Goal: Check status

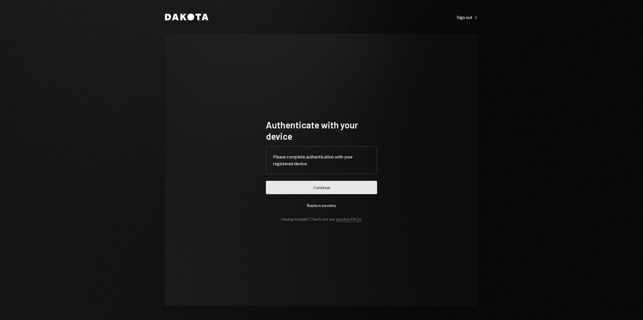
click at [351, 184] on button "Continue" at bounding box center [321, 187] width 111 height 13
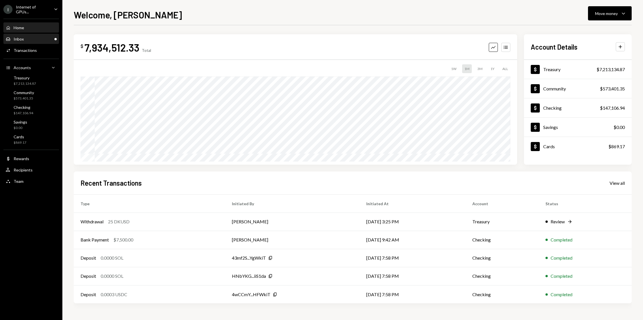
click at [50, 37] on div "Inbox Inbox" at bounding box center [31, 39] width 51 height 5
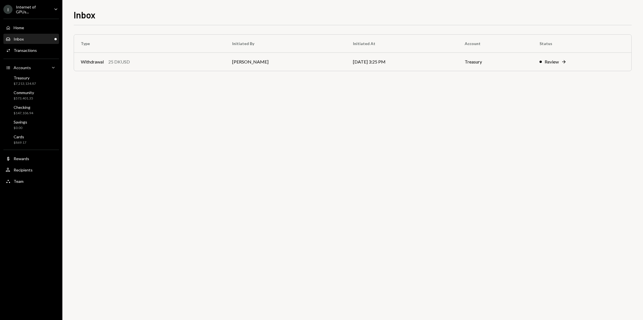
click at [359, 52] on th "Initiated At" at bounding box center [402, 44] width 112 height 18
click at [348, 56] on td "[DATE] 3:25 PM" at bounding box center [402, 62] width 112 height 18
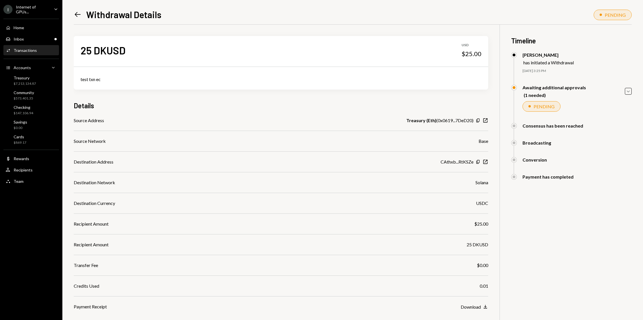
scroll to position [39, 0]
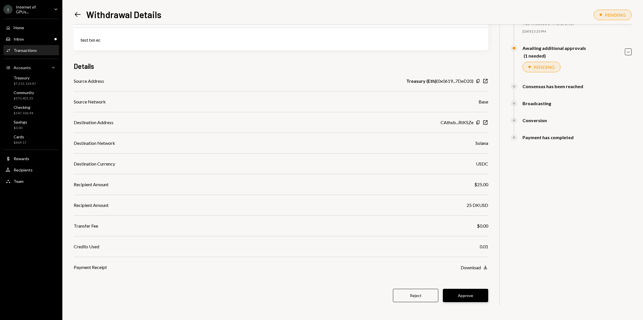
click at [459, 296] on button "Approve" at bounding box center [465, 295] width 45 height 13
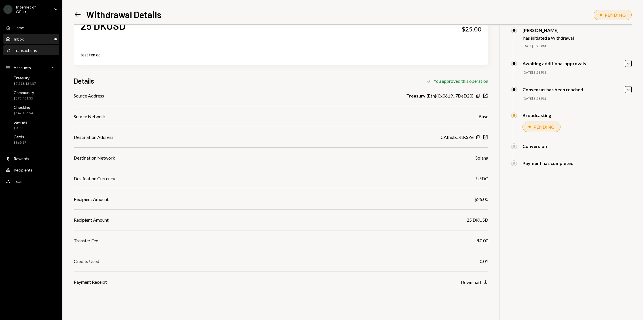
click at [45, 38] on div "Inbox Inbox" at bounding box center [31, 39] width 51 height 5
